Goal: Task Accomplishment & Management: Manage account settings

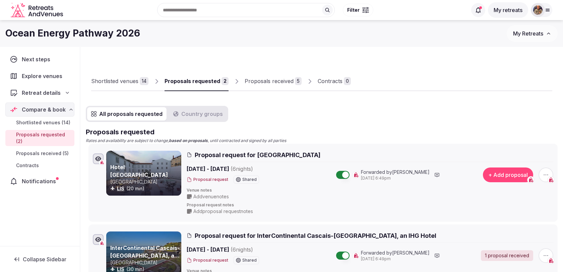
click at [266, 86] on link "Proposals received 5" at bounding box center [273, 81] width 57 height 19
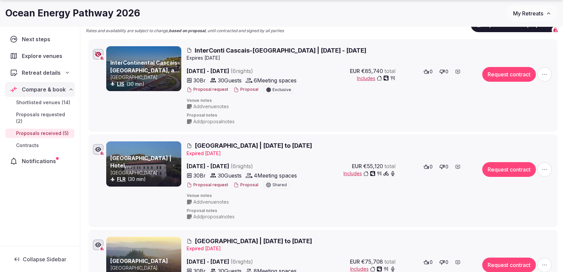
scroll to position [116, 0]
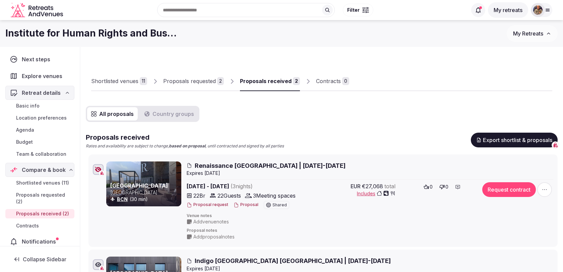
click at [129, 77] on div "Shortlisted venues" at bounding box center [114, 81] width 47 height 8
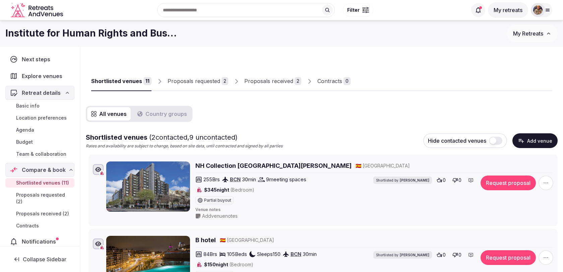
click at [528, 142] on button "Add venue" at bounding box center [535, 140] width 45 height 15
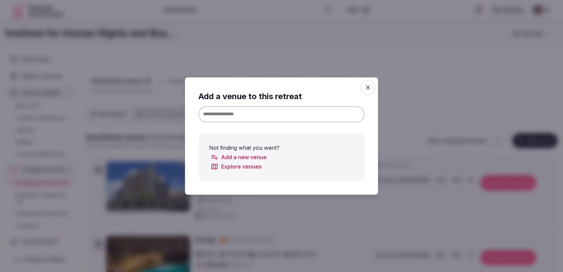
click at [304, 115] on input at bounding box center [282, 114] width 166 height 16
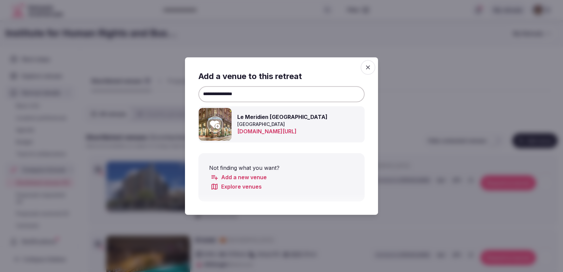
type input "**********"
click at [217, 123] on icon at bounding box center [215, 125] width 10 height 8
click at [371, 66] on icon "button" at bounding box center [368, 67] width 7 height 7
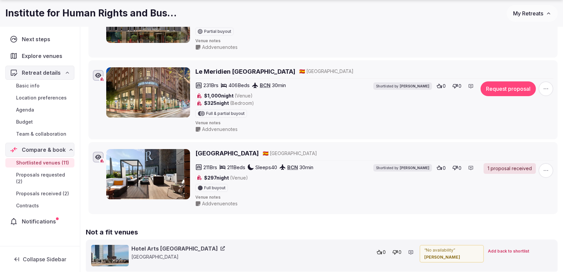
scroll to position [872, 0]
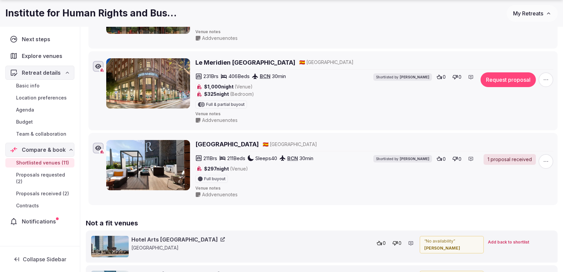
click at [503, 72] on button "Request proposal" at bounding box center [508, 79] width 55 height 15
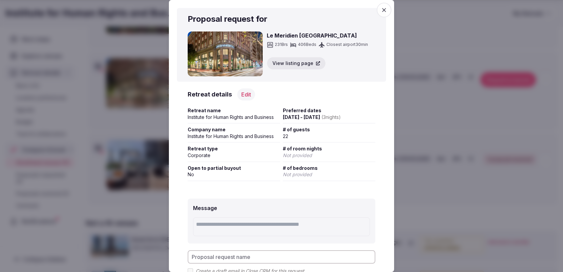
scroll to position [63, 0]
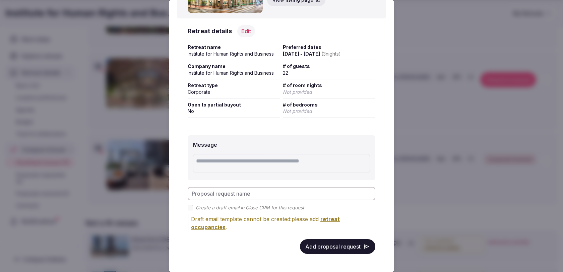
click at [353, 247] on button "Add proposal request" at bounding box center [337, 246] width 75 height 15
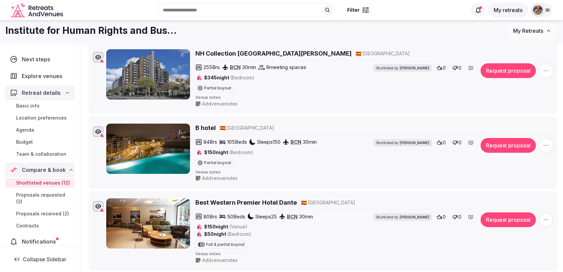
scroll to position [0, 0]
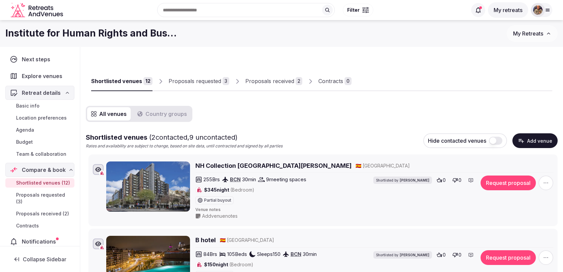
click at [199, 81] on div "Proposals requested" at bounding box center [195, 81] width 53 height 8
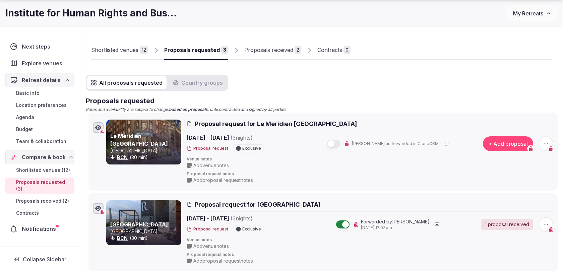
scroll to position [46, 0]
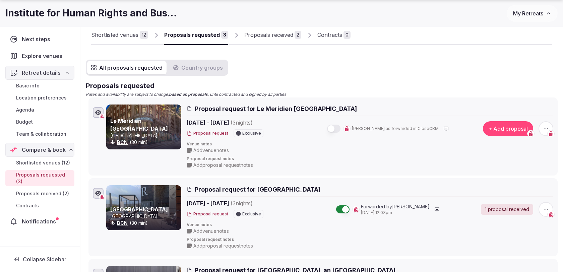
click at [341, 130] on button "button" at bounding box center [333, 129] width 13 height 8
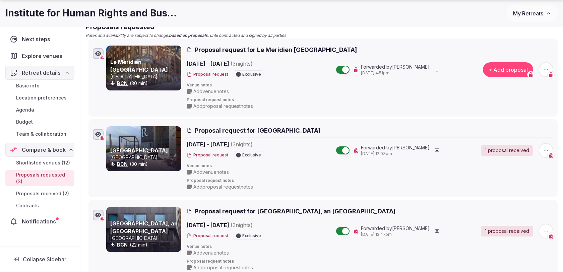
scroll to position [106, 0]
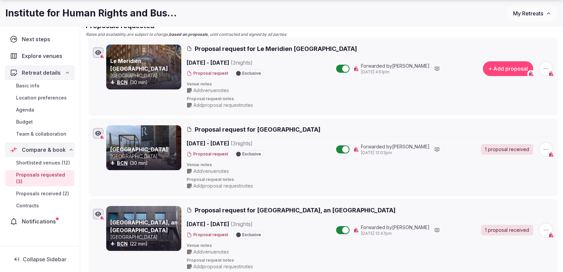
click at [541, 69] on span "button" at bounding box center [546, 68] width 15 height 15
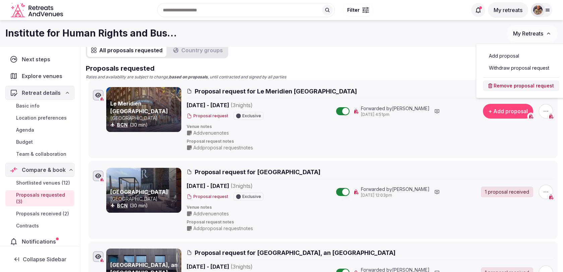
scroll to position [57, 0]
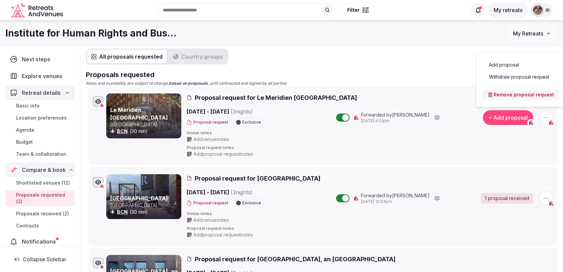
click at [512, 67] on button "Add proposal" at bounding box center [521, 65] width 76 height 11
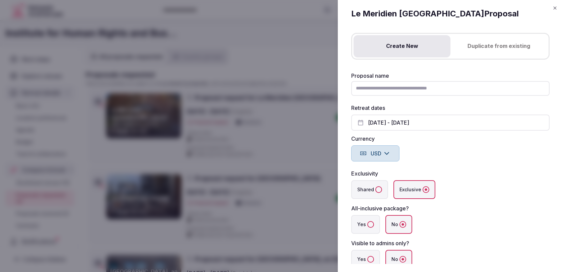
click at [501, 52] on button "Duplicate from existing" at bounding box center [499, 46] width 97 height 22
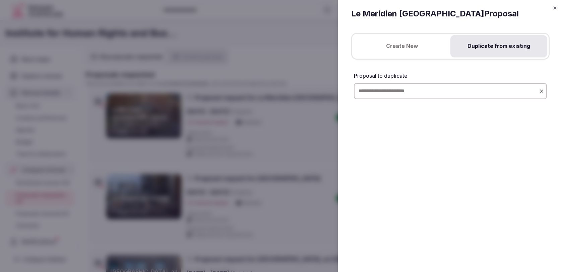
click at [447, 84] on input "text" at bounding box center [450, 91] width 193 height 16
type input "**********"
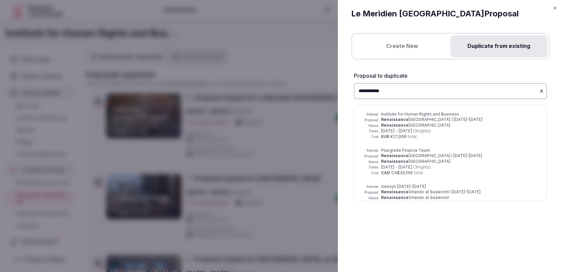
click at [400, 120] on span "Renaissance" at bounding box center [394, 119] width 27 height 5
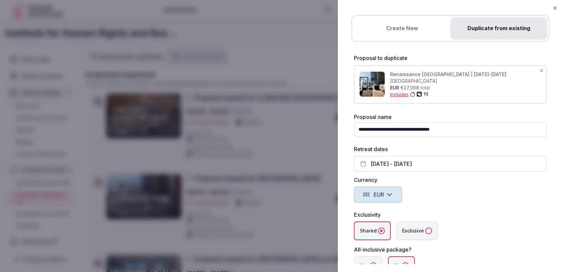
scroll to position [19, 0]
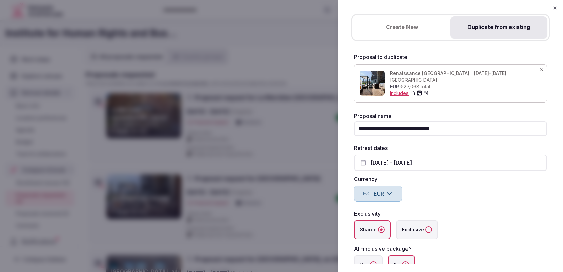
drag, startPoint x: 410, startPoint y: 129, endPoint x: 329, endPoint y: 129, distance: 80.5
click at [329, 129] on body "Recent searches [GEOGRAPHIC_DATA] [GEOGRAPHIC_DATA], [GEOGRAPHIC_DATA] [GEOGRAP…" at bounding box center [281, 216] width 563 height 546
click at [438, 128] on input "**********" at bounding box center [450, 128] width 193 height 15
type input "**********"
click at [440, 221] on div "Shared Exclusive" at bounding box center [450, 230] width 193 height 19
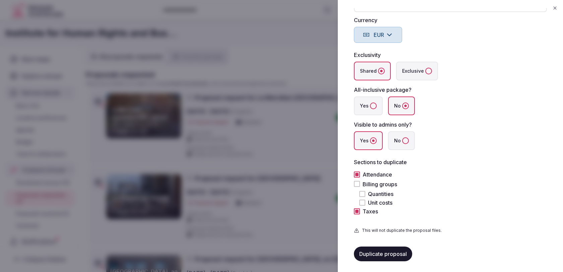
scroll to position [188, 0]
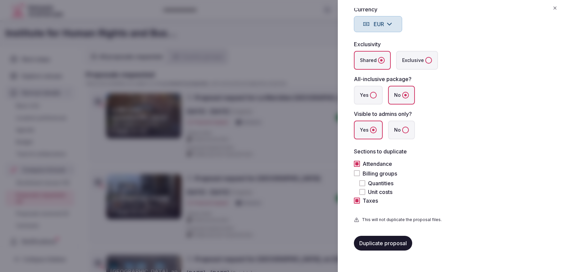
click at [360, 170] on div "Billing groups" at bounding box center [450, 174] width 193 height 8
click at [354, 171] on div "**********" at bounding box center [450, 68] width 199 height 372
click at [359, 173] on button "Billing groups" at bounding box center [357, 173] width 6 height 6
click at [396, 243] on button "Duplicate proposal" at bounding box center [383, 243] width 58 height 15
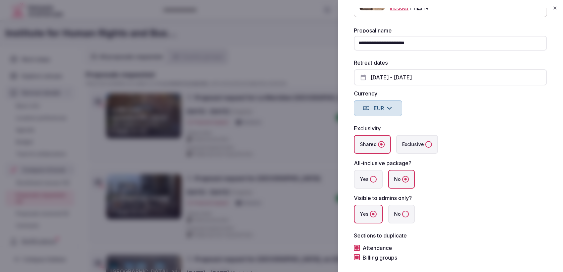
scroll to position [103, 0]
click at [554, 8] on icon "button" at bounding box center [555, 7] width 5 height 5
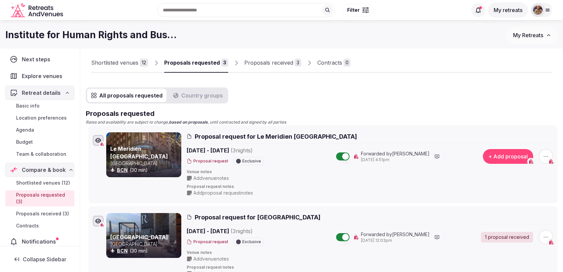
scroll to position [0, 0]
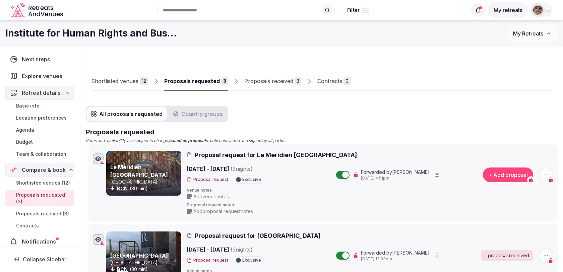
click at [269, 83] on div "Proposals received" at bounding box center [268, 81] width 49 height 8
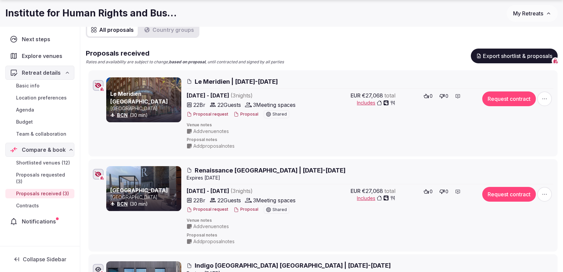
scroll to position [89, 0]
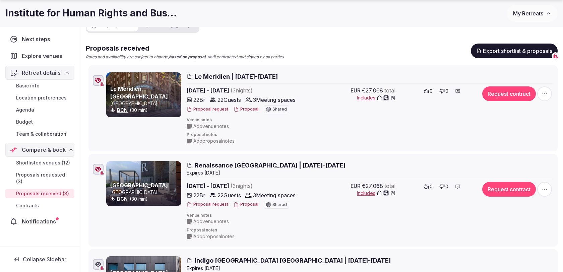
click at [542, 93] on icon "button" at bounding box center [545, 94] width 7 height 7
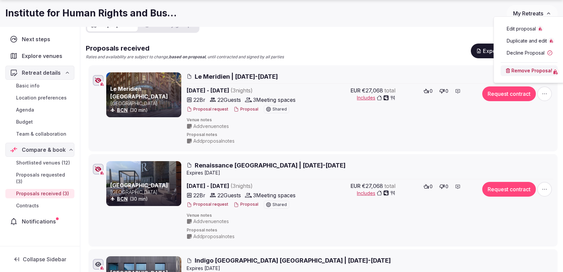
click at [517, 30] on span "Edit proposal" at bounding box center [521, 28] width 29 height 7
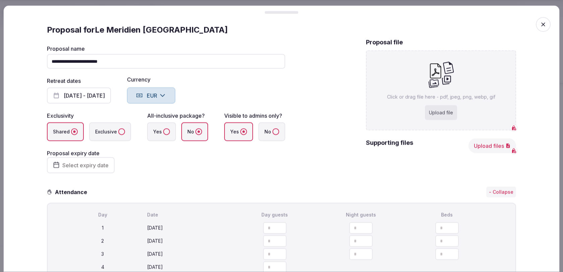
click at [77, 166] on span "Select expiry date" at bounding box center [85, 165] width 46 height 7
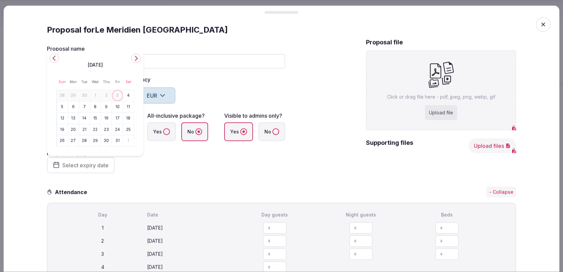
click at [117, 107] on button "10" at bounding box center [117, 107] width 9 height 10
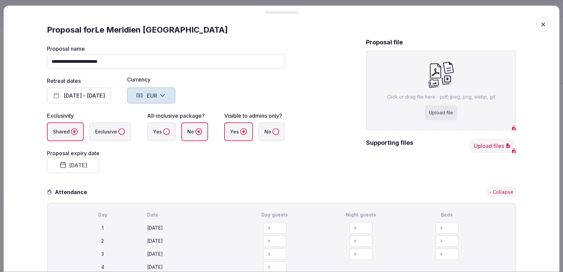
click at [251, 177] on div "**********" at bounding box center [166, 110] width 238 height 144
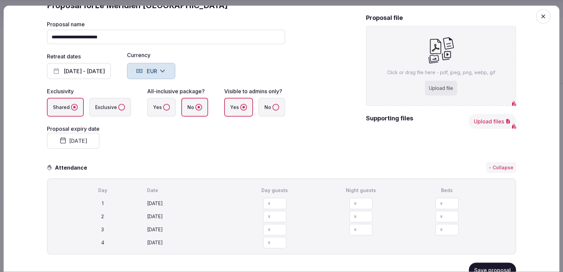
scroll to position [0, 0]
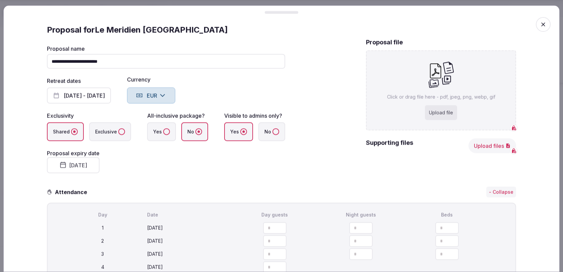
click at [545, 24] on icon "button" at bounding box center [543, 24] width 7 height 7
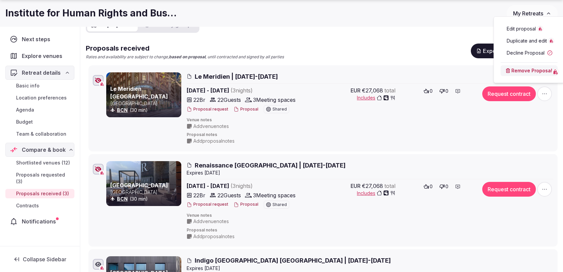
click at [512, 28] on span "Edit proposal" at bounding box center [521, 28] width 29 height 7
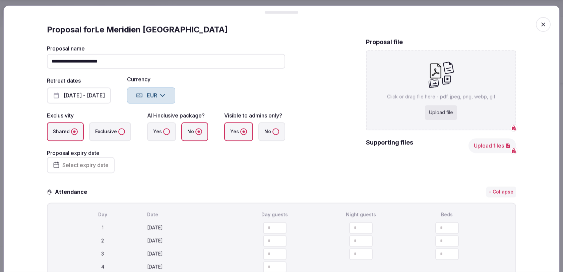
click at [446, 106] on div "Upload file" at bounding box center [441, 112] width 32 height 15
type input "**********"
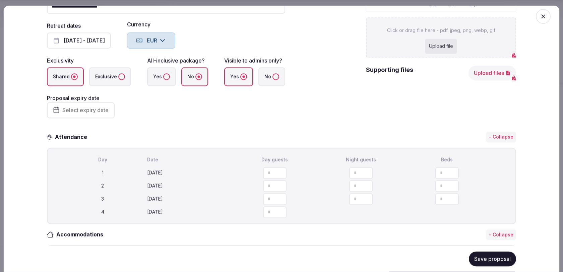
scroll to position [61, 0]
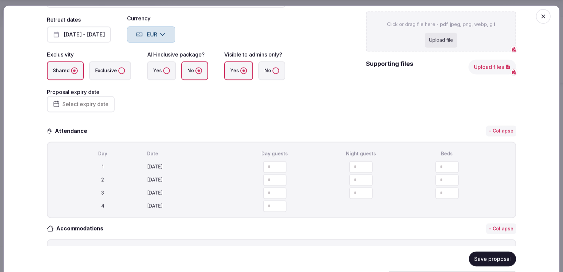
click at [480, 73] on button "Upload files" at bounding box center [493, 67] width 48 height 15
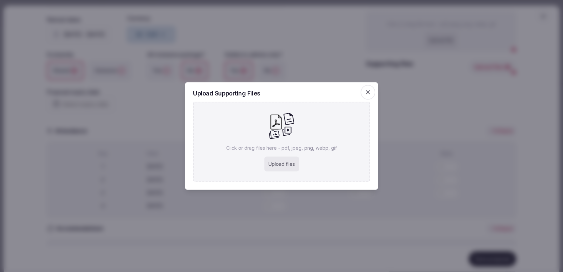
click at [283, 170] on div "Upload files" at bounding box center [282, 164] width 35 height 15
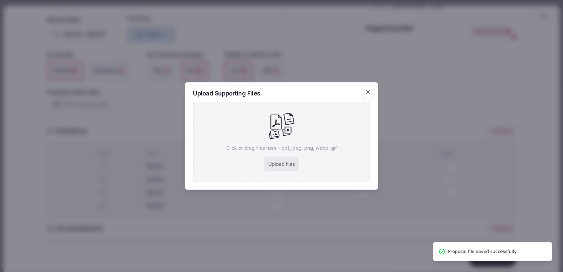
type input "**********"
